Goal: Use online tool/utility: Utilize a website feature to perform a specific function

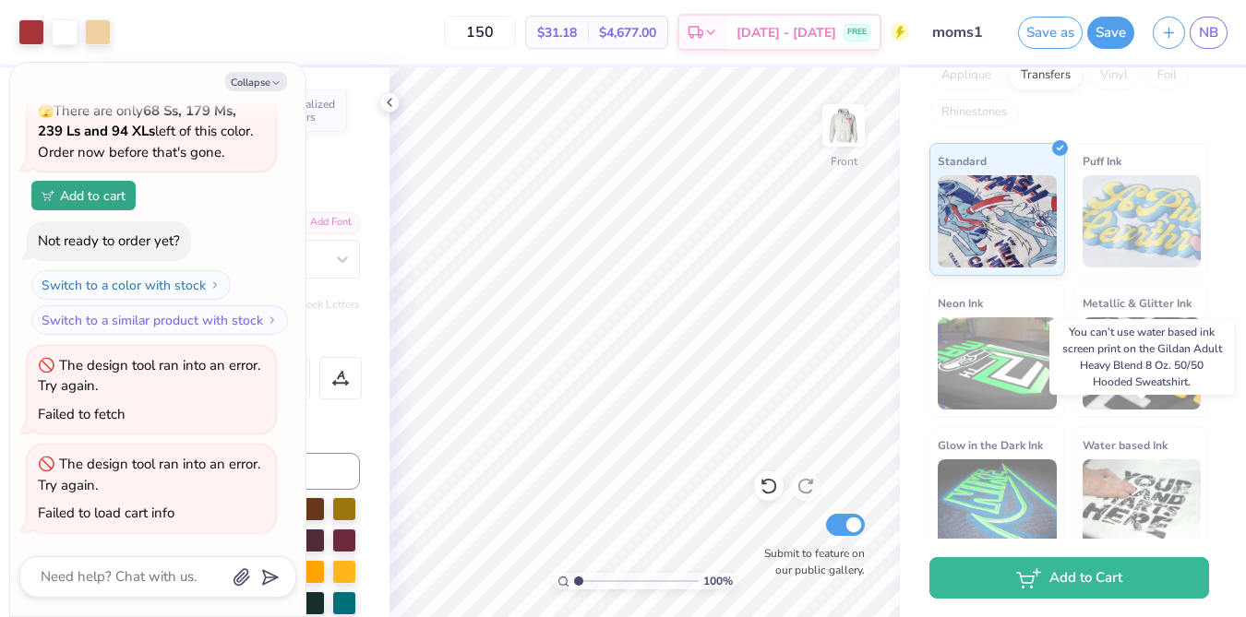
scroll to position [465, 0]
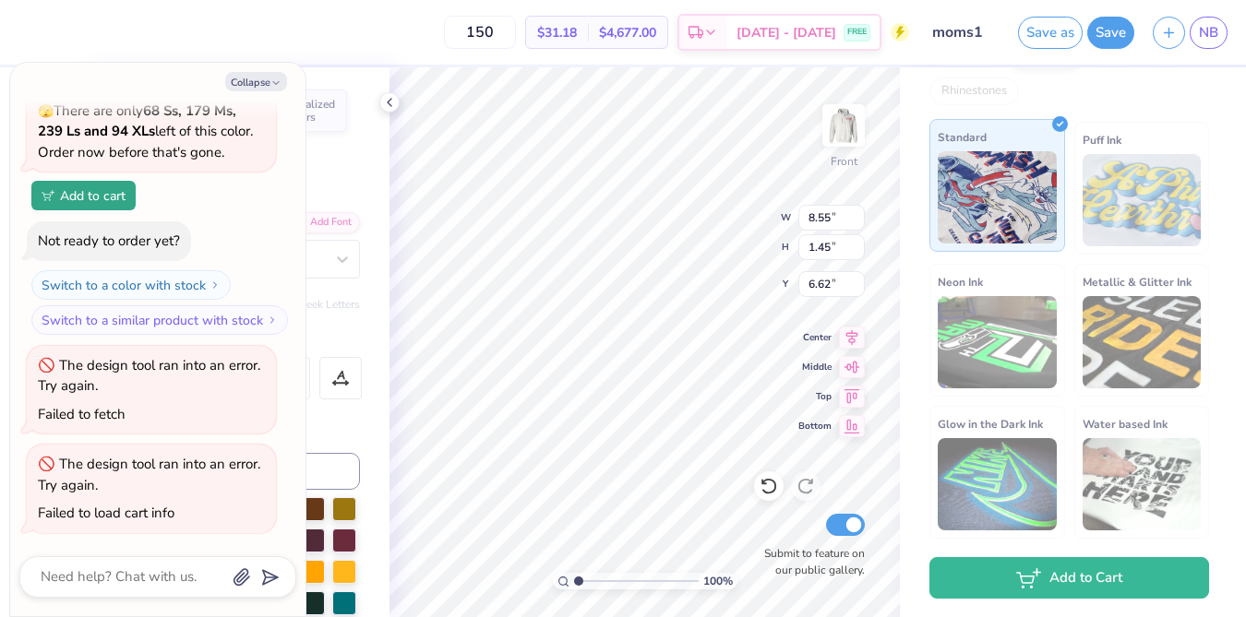
type textarea "x"
type input "6.38"
type textarea "x"
type input "6.91"
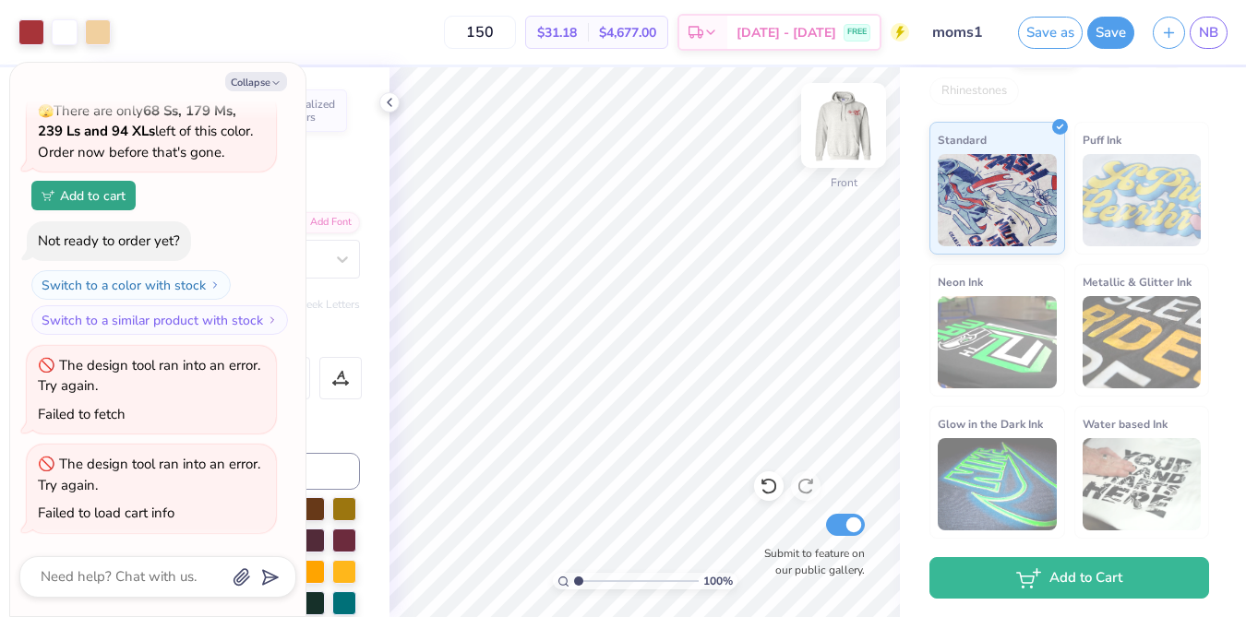
click at [842, 144] on img at bounding box center [843, 126] width 74 height 74
click at [258, 86] on button "Collapse" at bounding box center [256, 81] width 62 height 19
type textarea "x"
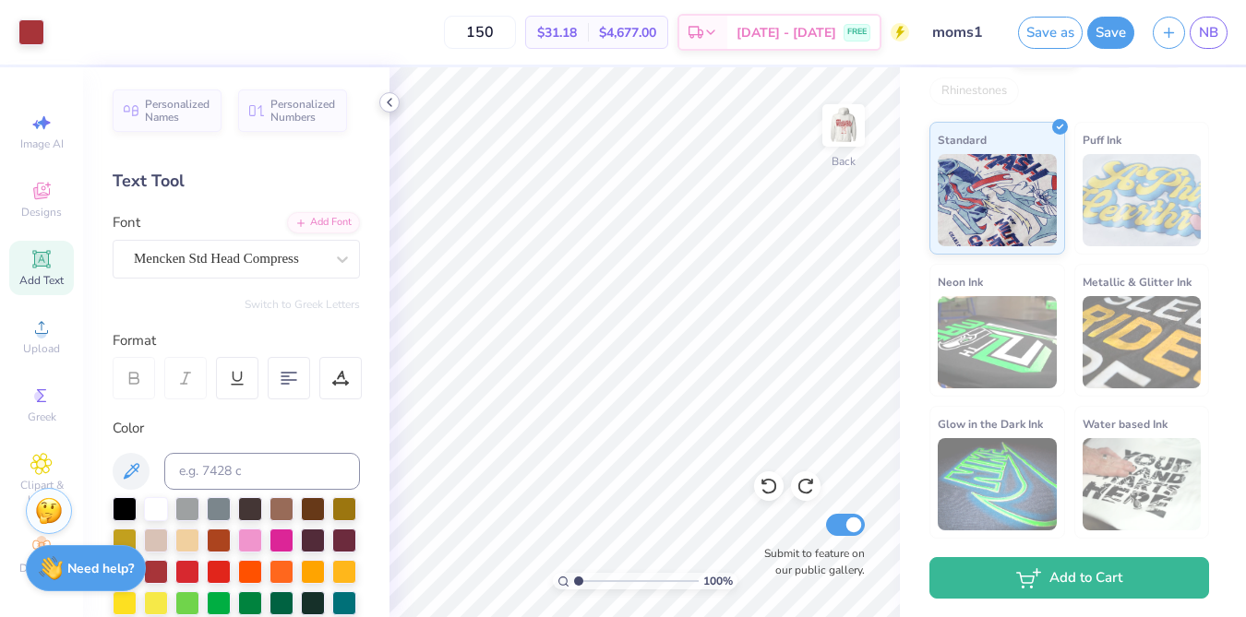
click at [388, 99] on icon at bounding box center [389, 102] width 15 height 15
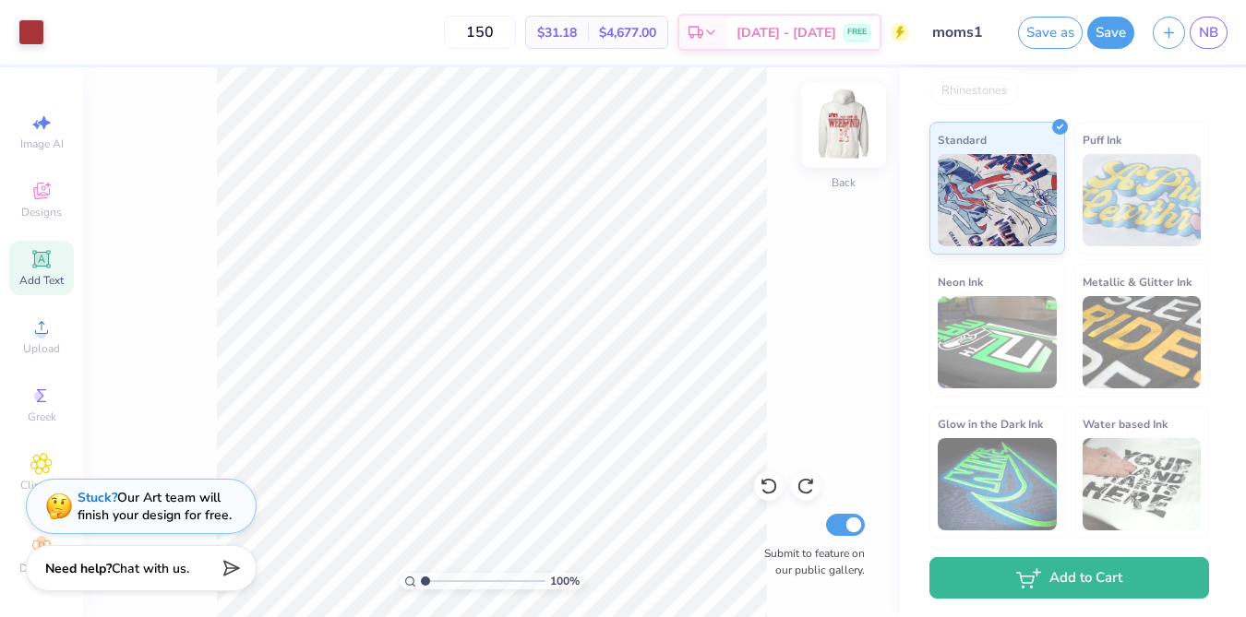
click at [844, 137] on img at bounding box center [843, 126] width 74 height 74
click at [1115, 32] on button "Save" at bounding box center [1110, 30] width 47 height 32
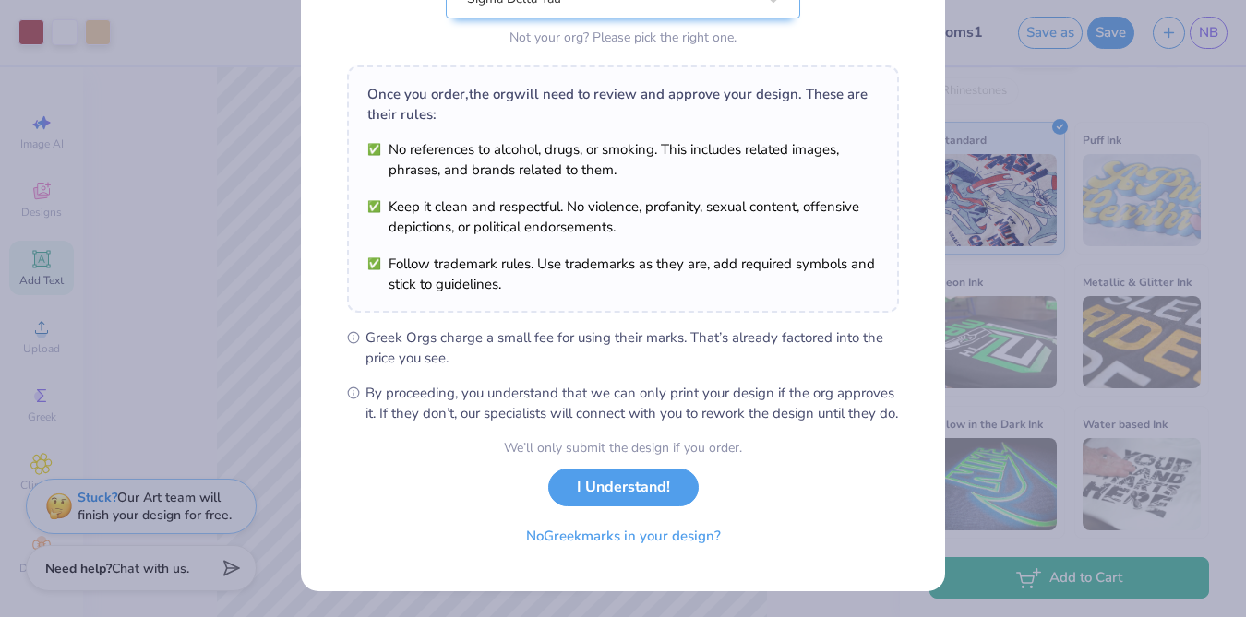
scroll to position [246, 0]
click at [648, 487] on button "I Understand!" at bounding box center [623, 483] width 150 height 38
